Goal: Transaction & Acquisition: Subscribe to service/newsletter

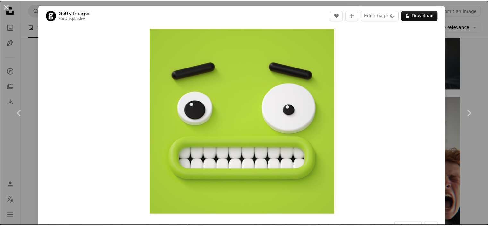
scroll to position [1348, 0]
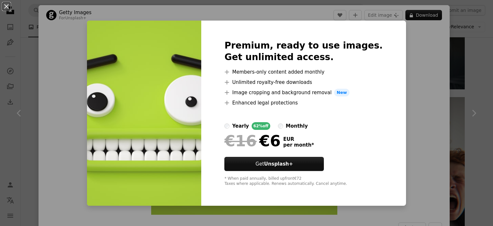
click at [428, 114] on div "An X shape Premium, ready to use images. Get unlimited access. A plus sign Memb…" at bounding box center [246, 113] width 493 height 226
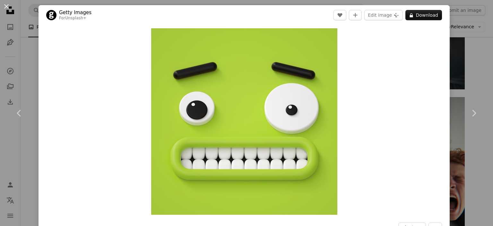
click at [475, 65] on div "An X shape Chevron left Chevron right Getty Images For Unsplash+ A heart A plus…" at bounding box center [246, 113] width 493 height 226
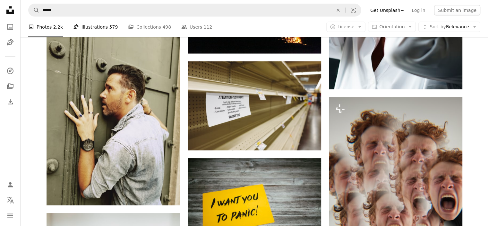
click at [99, 27] on link "Pen Tool Illustrations 579" at bounding box center [95, 27] width 45 height 21
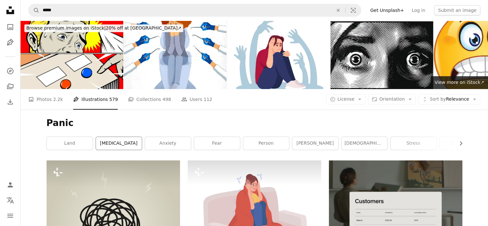
click at [128, 137] on link "[MEDICAL_DATA]" at bounding box center [119, 143] width 46 height 13
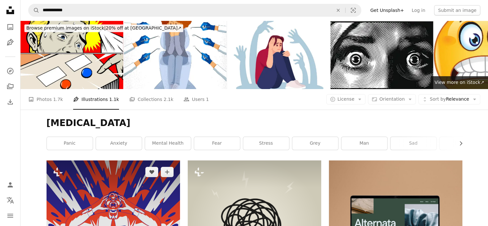
click at [117, 160] on img at bounding box center [114, 227] width 134 height 134
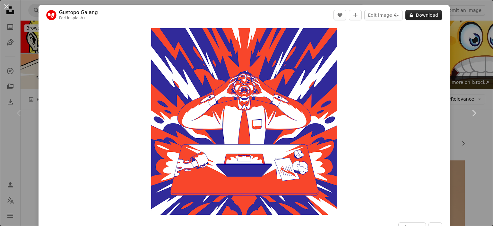
click at [414, 17] on button "A lock Download" at bounding box center [423, 15] width 37 height 10
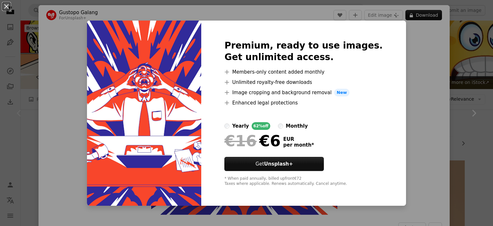
click at [84, 115] on div "An X shape Premium, ready to use images. Get unlimited access. A plus sign Memb…" at bounding box center [246, 113] width 493 height 226
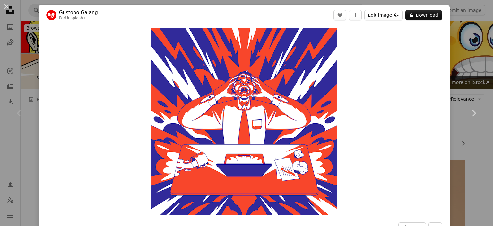
drag, startPoint x: 377, startPoint y: 17, endPoint x: 370, endPoint y: 23, distance: 9.6
click at [378, 17] on button "Edit image Plus sign for Unsplash+" at bounding box center [383, 15] width 39 height 10
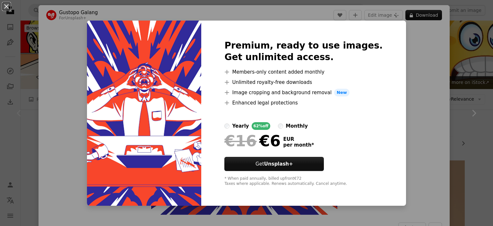
click at [70, 119] on div "An X shape Premium, ready to use images. Get unlimited access. A plus sign Memb…" at bounding box center [246, 113] width 493 height 226
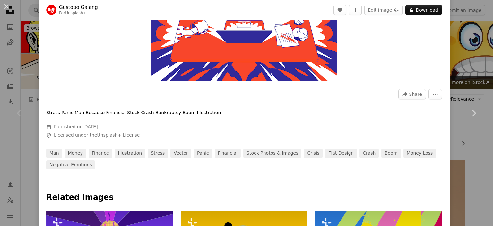
scroll to position [128, 0]
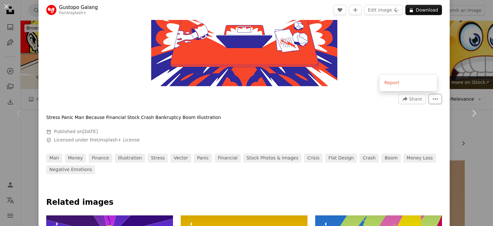
click at [432, 100] on icon "More Actions" at bounding box center [435, 99] width 6 height 6
click at [338, 123] on dialog "An X shape Chevron left Chevron right Gustopo [PERSON_NAME] For Unsplash+ A hea…" at bounding box center [246, 113] width 493 height 226
click at [182, 176] on div at bounding box center [244, 185] width 411 height 23
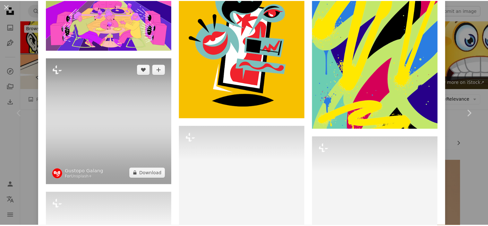
scroll to position [385, 0]
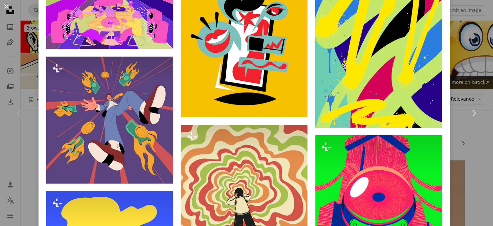
click at [29, 181] on div "An X shape Chevron left Chevron right Gustopo [PERSON_NAME] For Unsplash+ A hea…" at bounding box center [246, 113] width 493 height 226
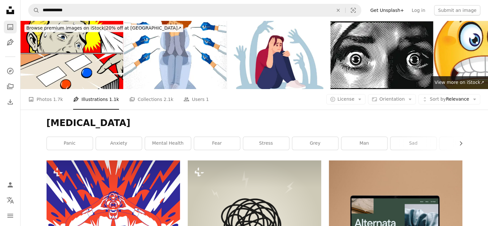
click at [7, 24] on icon "A photo" at bounding box center [10, 27] width 8 height 8
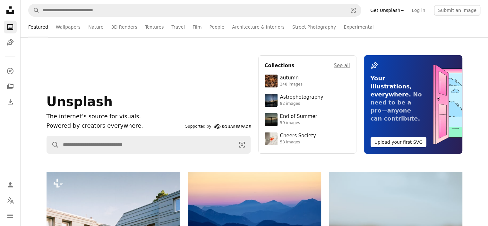
click at [408, 11] on link "Get Unsplash+" at bounding box center [387, 10] width 41 height 10
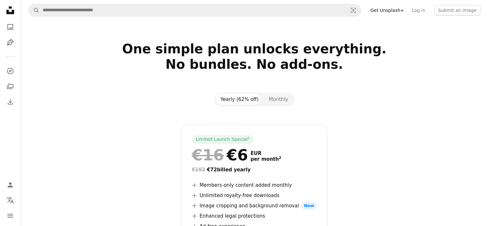
click at [111, 112] on div at bounding box center [255, 115] width 416 height 18
click at [281, 98] on button "Monthly" at bounding box center [279, 99] width 30 height 11
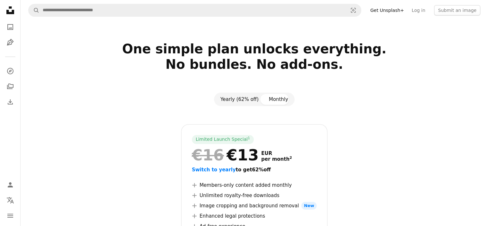
click at [239, 97] on button "Yearly (62% off)" at bounding box center [239, 99] width 48 height 11
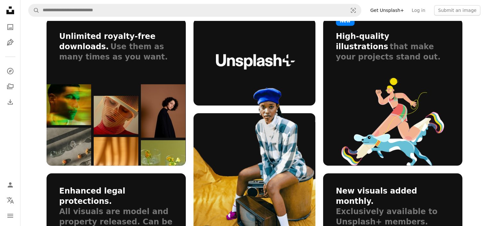
scroll to position [385, 0]
